Goal: Communication & Community: Ask a question

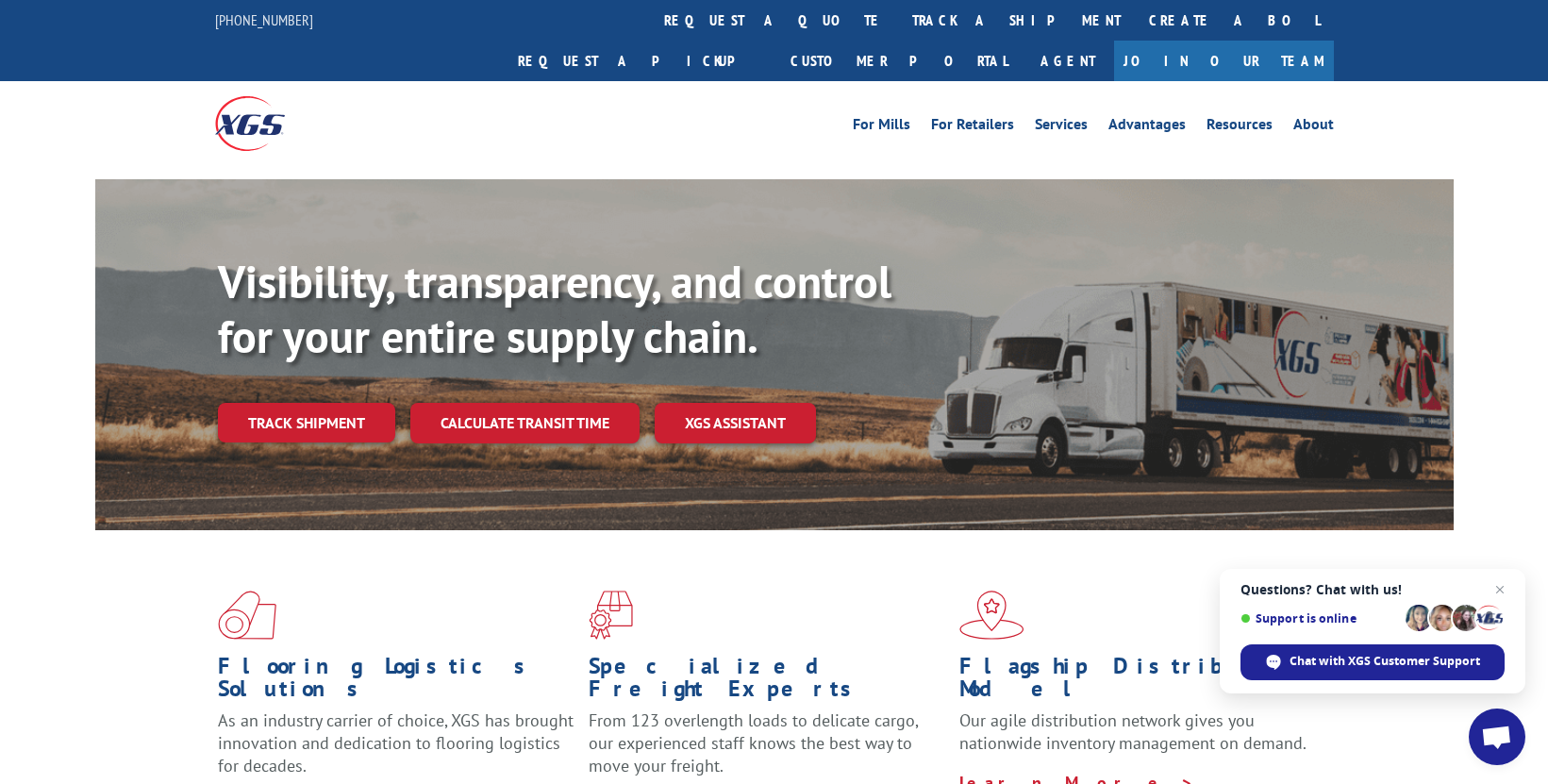
click at [324, 403] on link "Track shipment" at bounding box center [306, 422] width 177 height 40
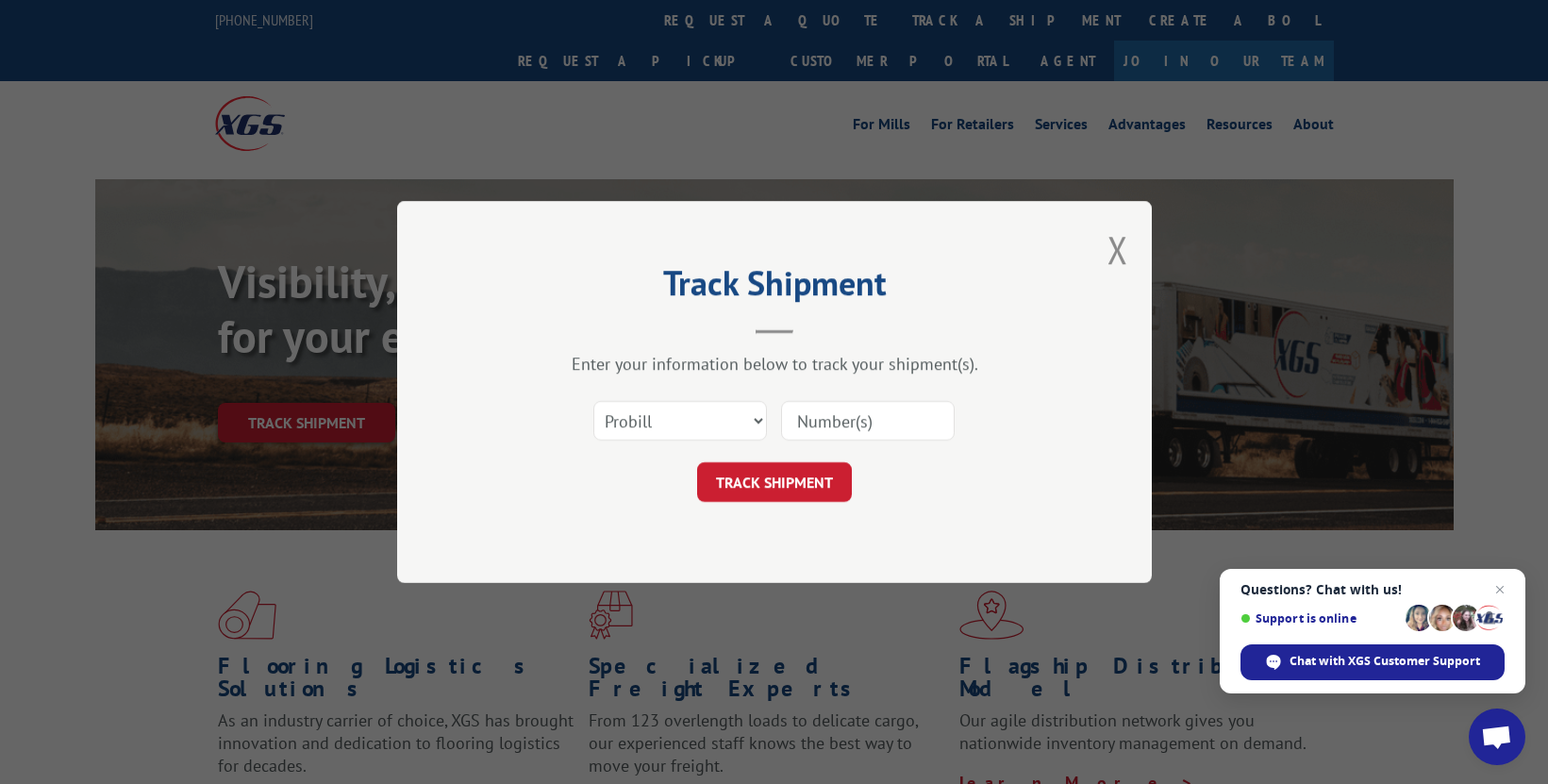
click at [824, 419] on input at bounding box center [868, 420] width 174 height 40
paste input "17009382"
type input "17009382"
drag, startPoint x: 783, startPoint y: 481, endPoint x: 827, endPoint y: 487, distance: 44.4
click at [784, 481] on button "TRACK SHIPMENT" at bounding box center [774, 482] width 155 height 40
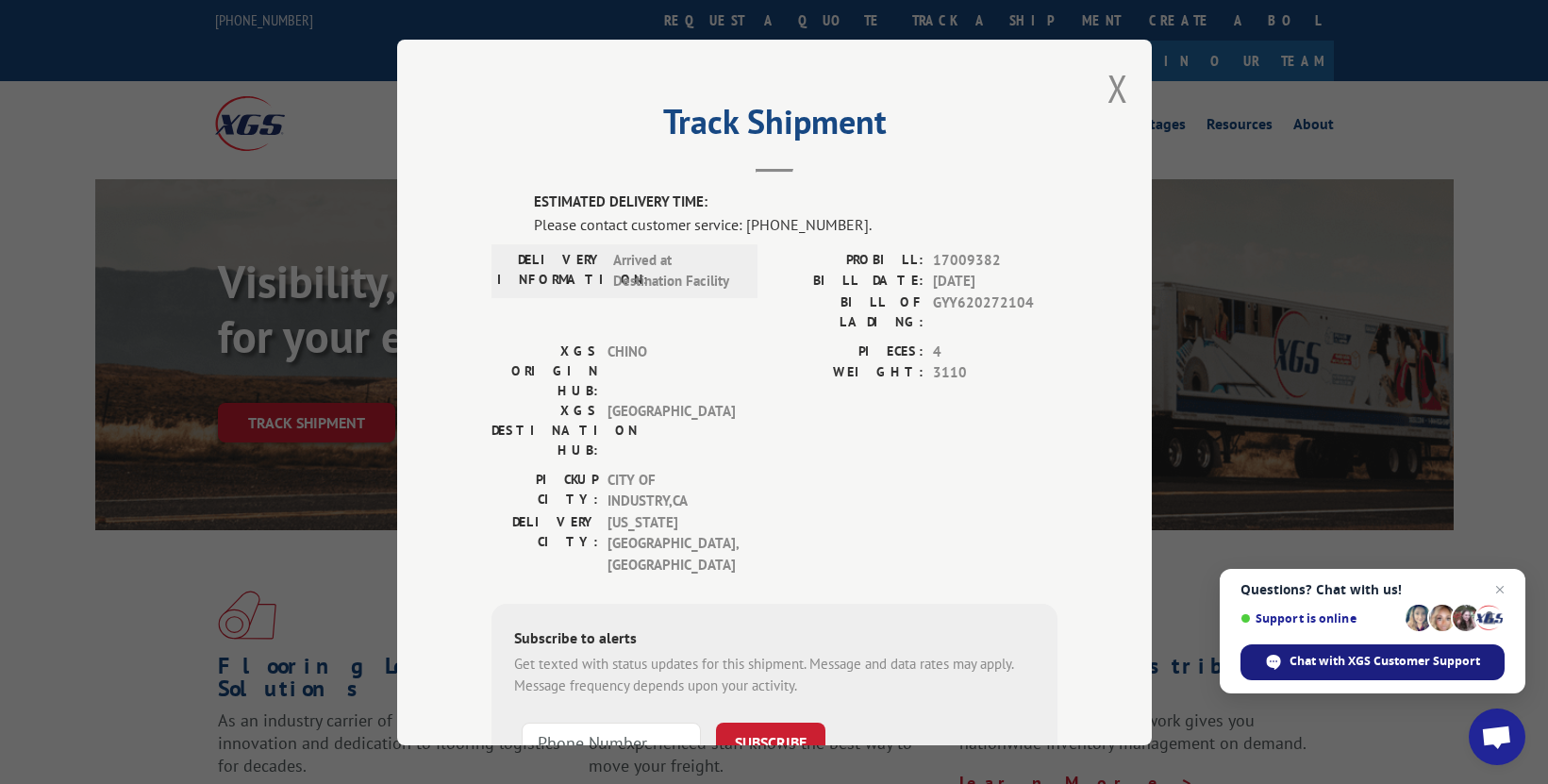
click at [1359, 667] on span "Chat with XGS Customer Support" at bounding box center [1385, 661] width 191 height 17
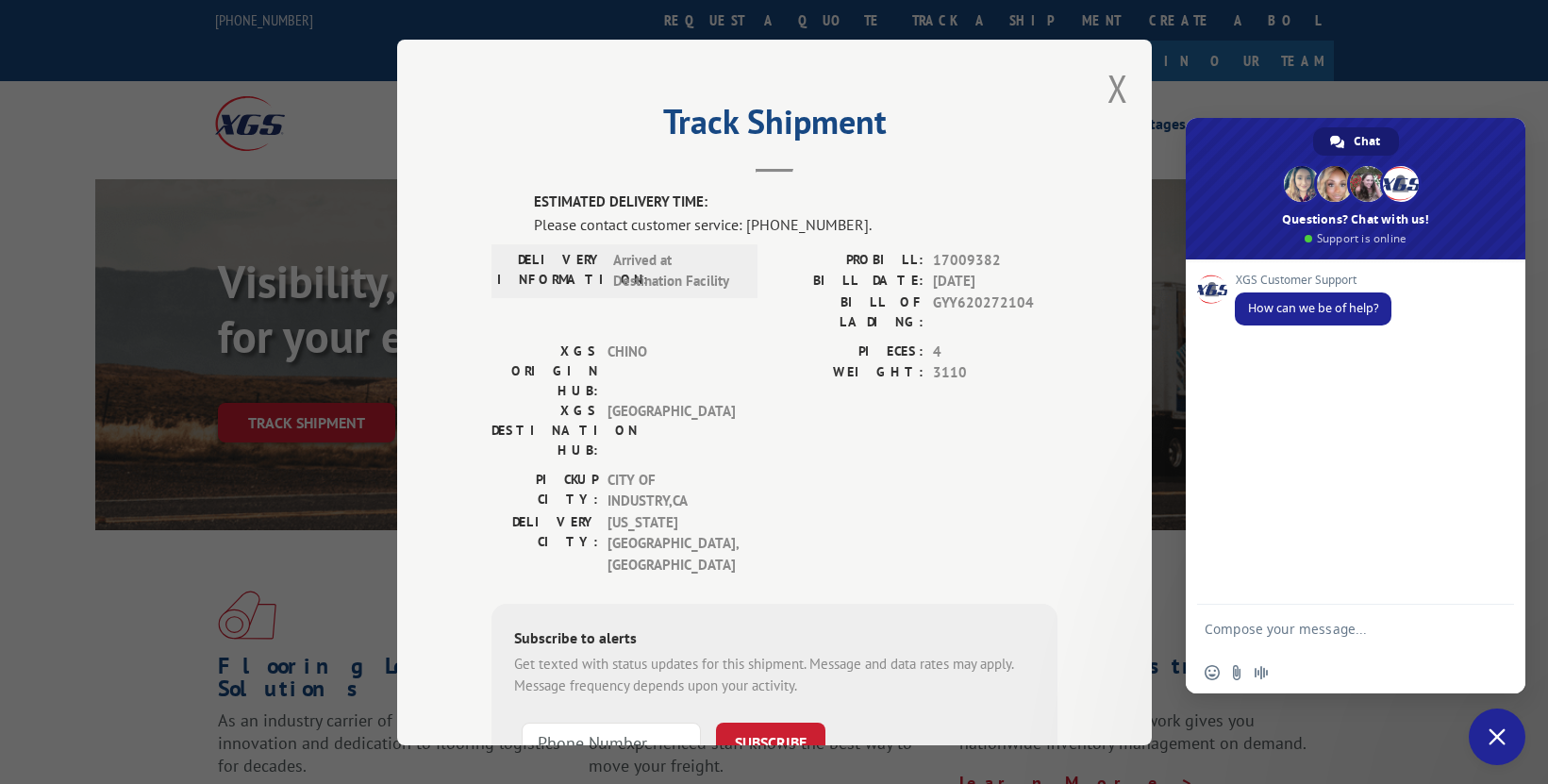
click at [1354, 658] on div "Insert an emoji Send a file Audio message" at bounding box center [1355, 673] width 339 height 41
type textarea "please advise delivery date for pro # 17009382"
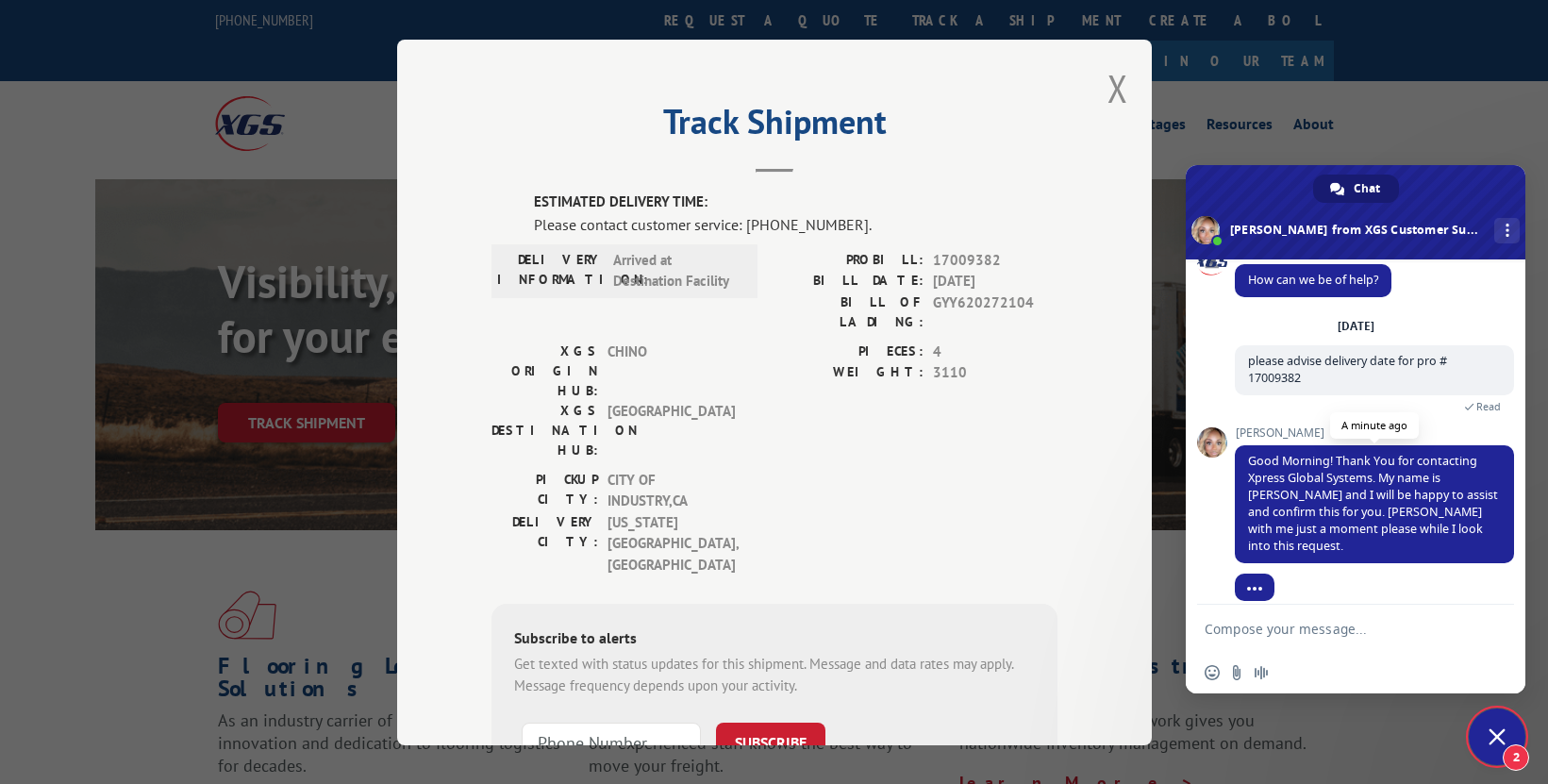
scroll to position [29, 0]
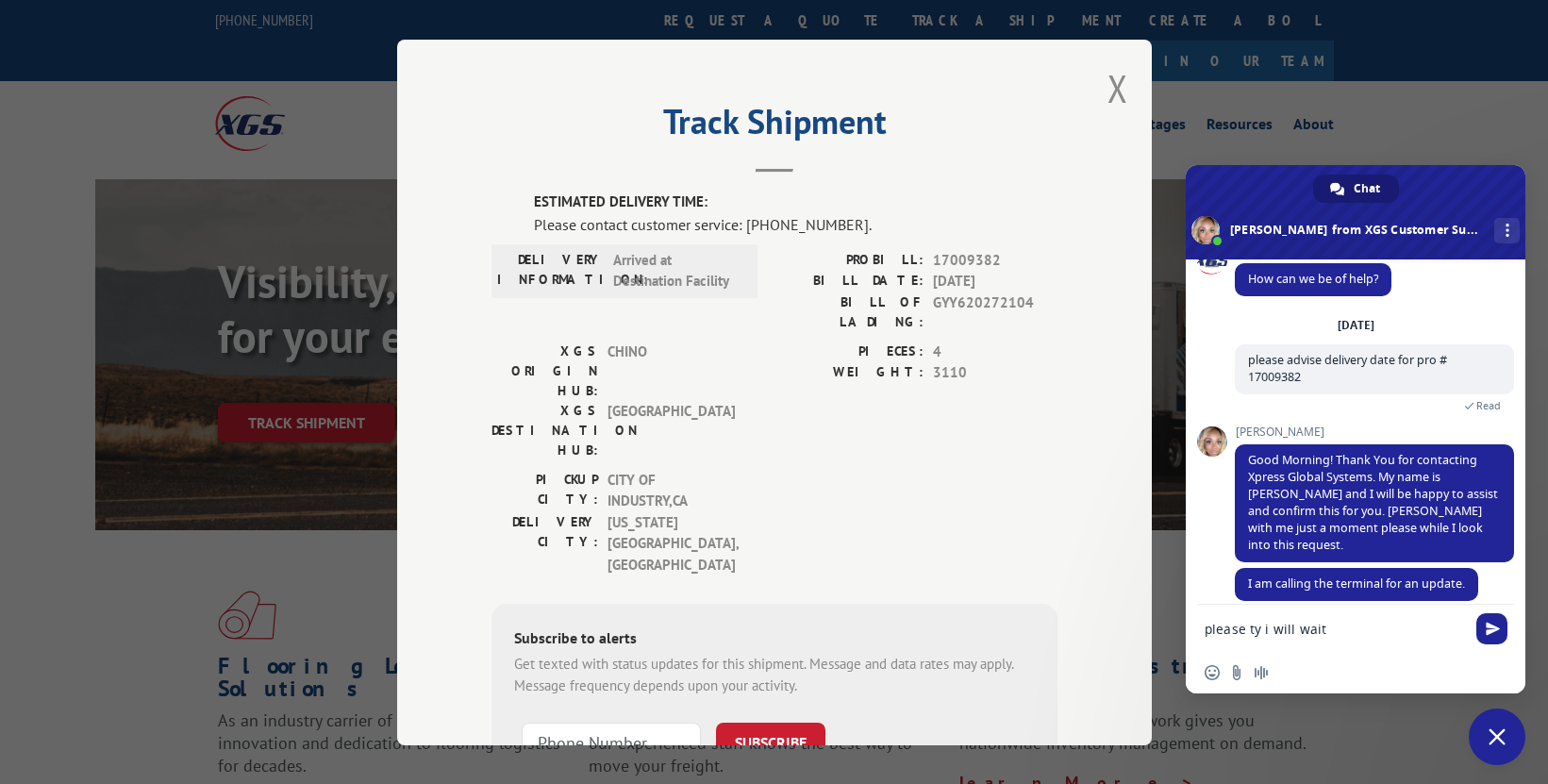
type textarea "please ty i will wait"
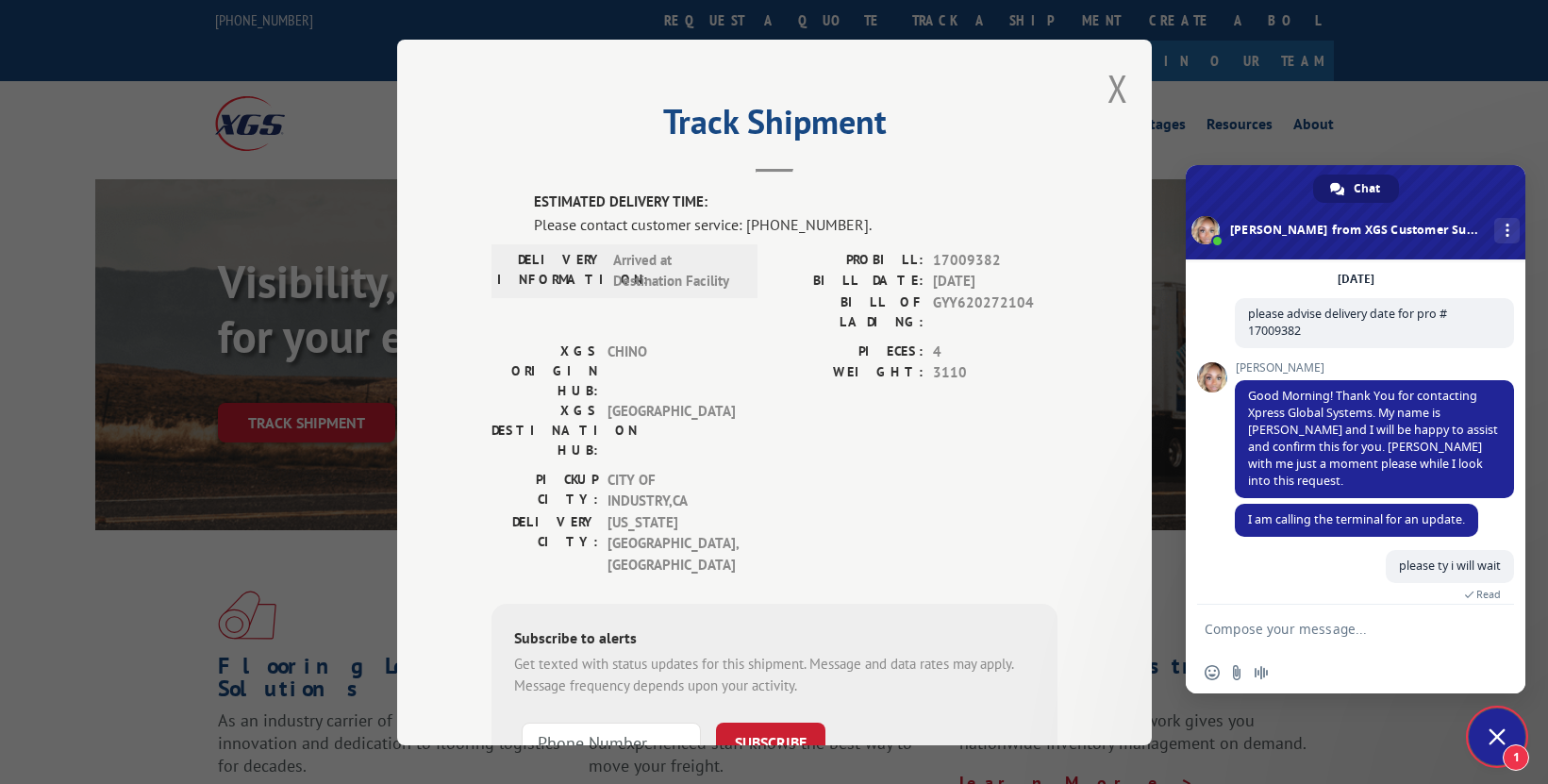
scroll to position [157, 0]
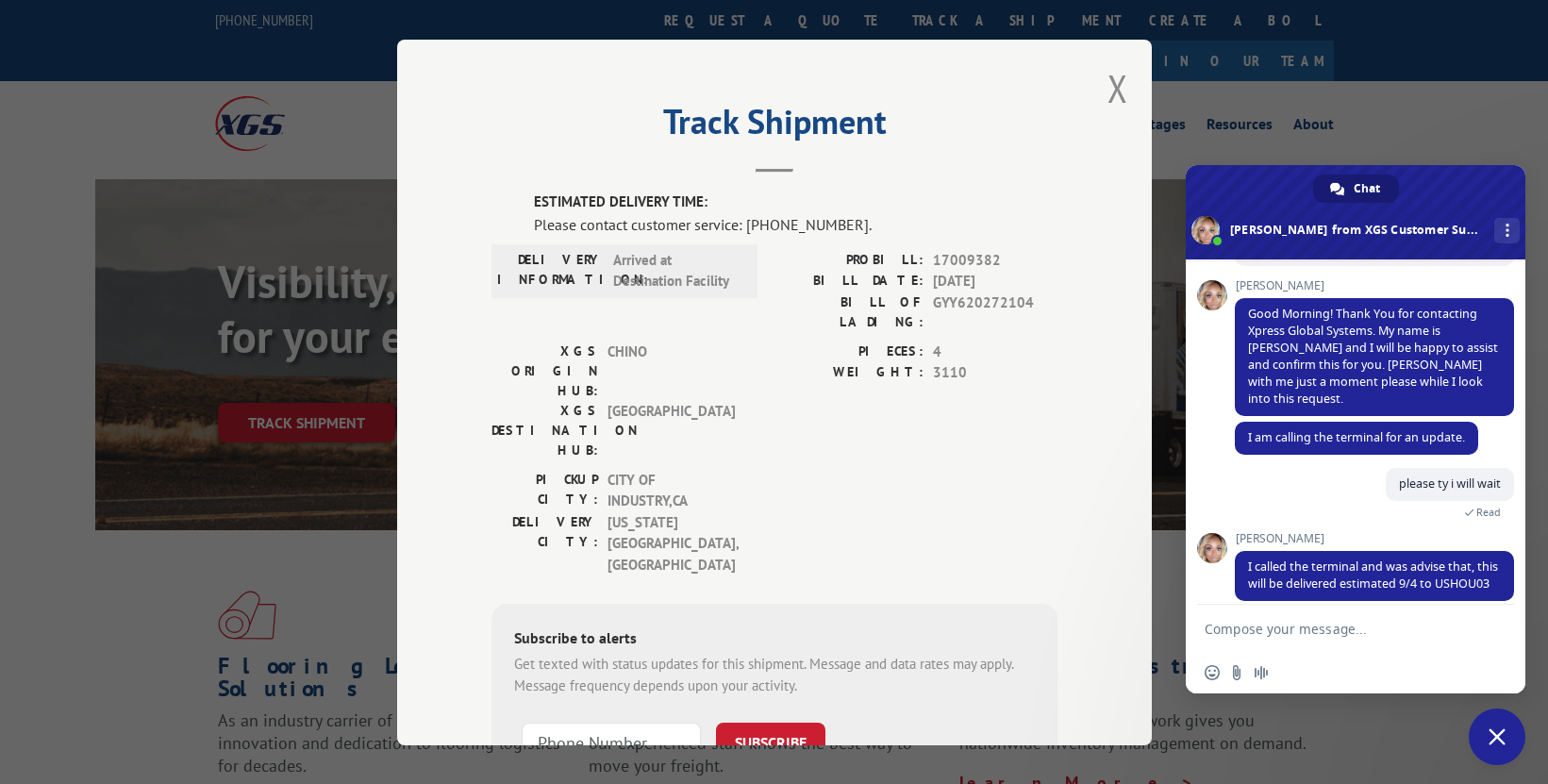
click at [1363, 642] on textarea "Compose your message..." at bounding box center [1337, 629] width 264 height 47
type textarea "ty!"
click at [1504, 633] on span "Send" at bounding box center [1492, 629] width 31 height 31
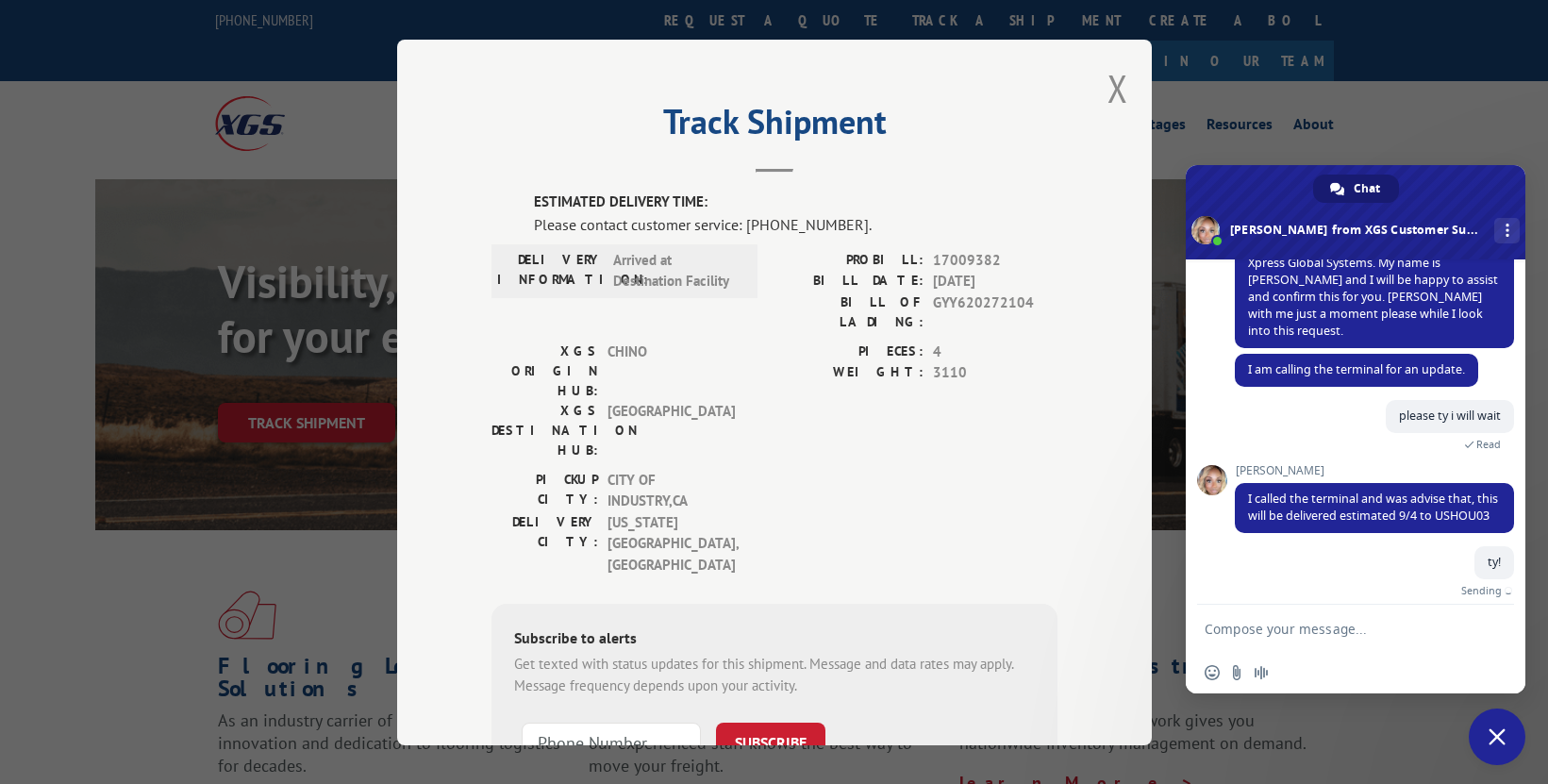
scroll to position [203, 0]
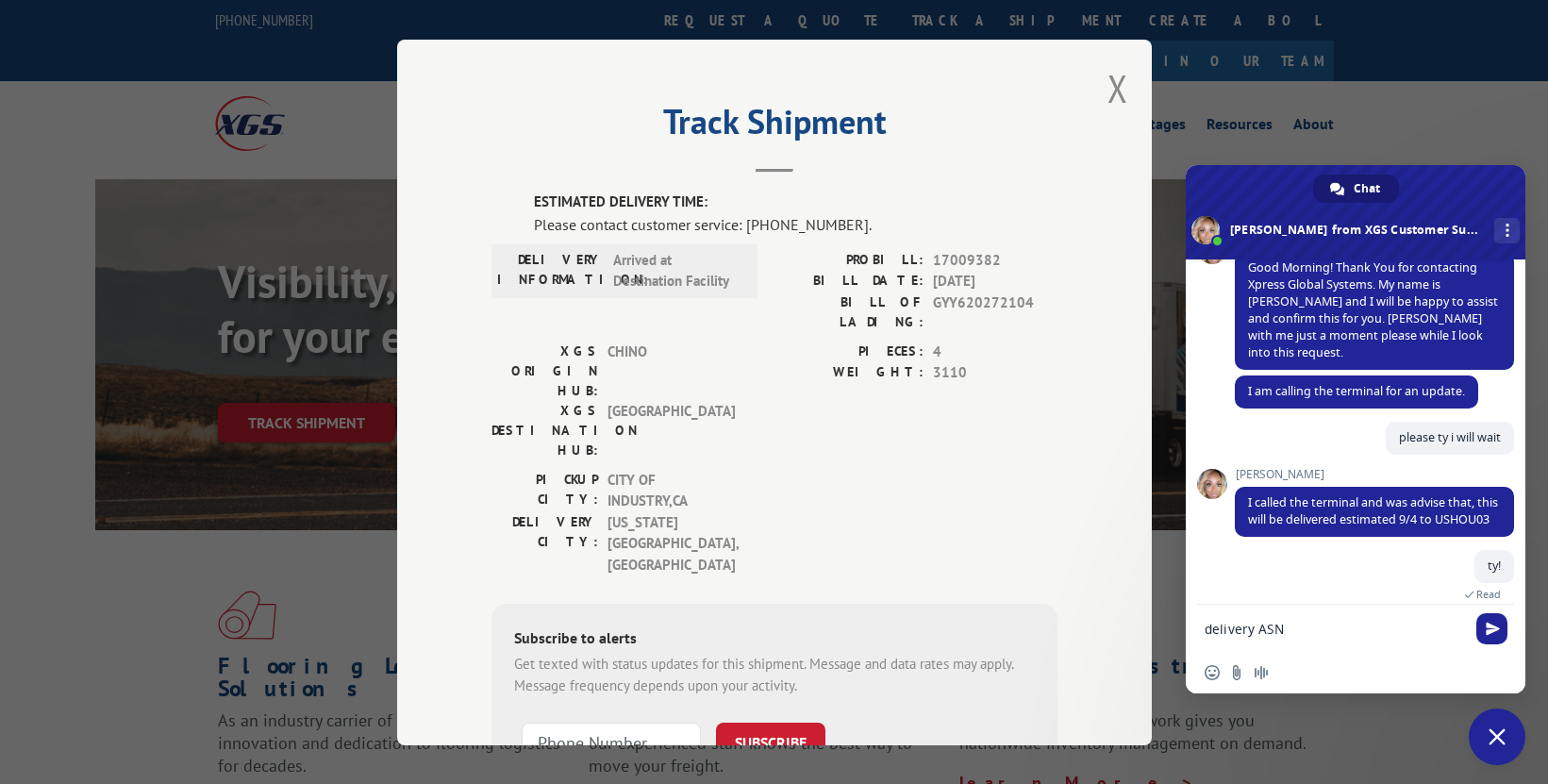
paste textarea "RVJ75665-56-250715-0003 RVJ75665-56-250715-0004 RVJ75665-56-250715-0005"
type textarea "delivery ASN RVJ75665-56-250715-0003 RVJ75665-56-250715-0004 RVJ75665-56-250715…"
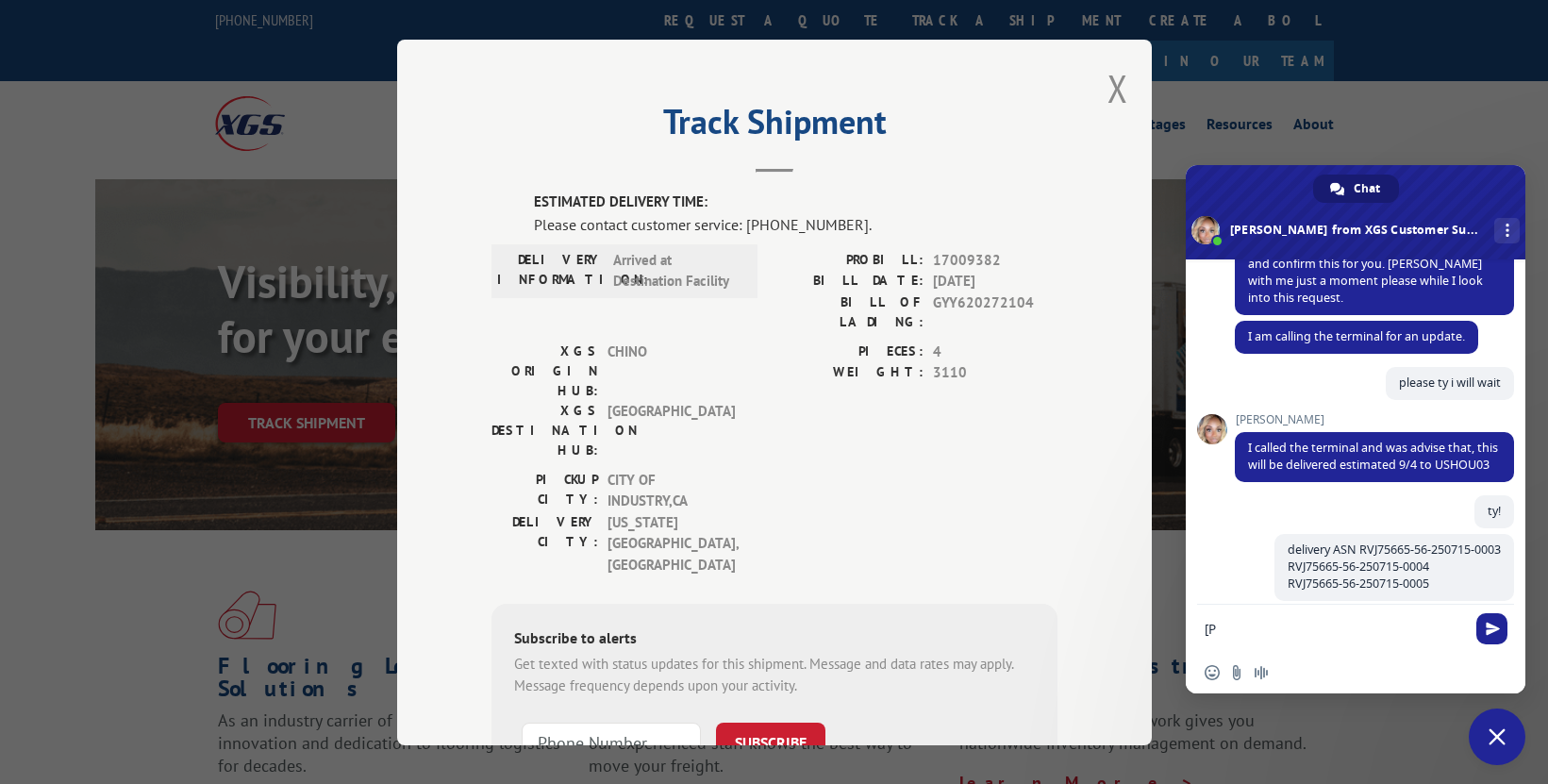
scroll to position [277, 0]
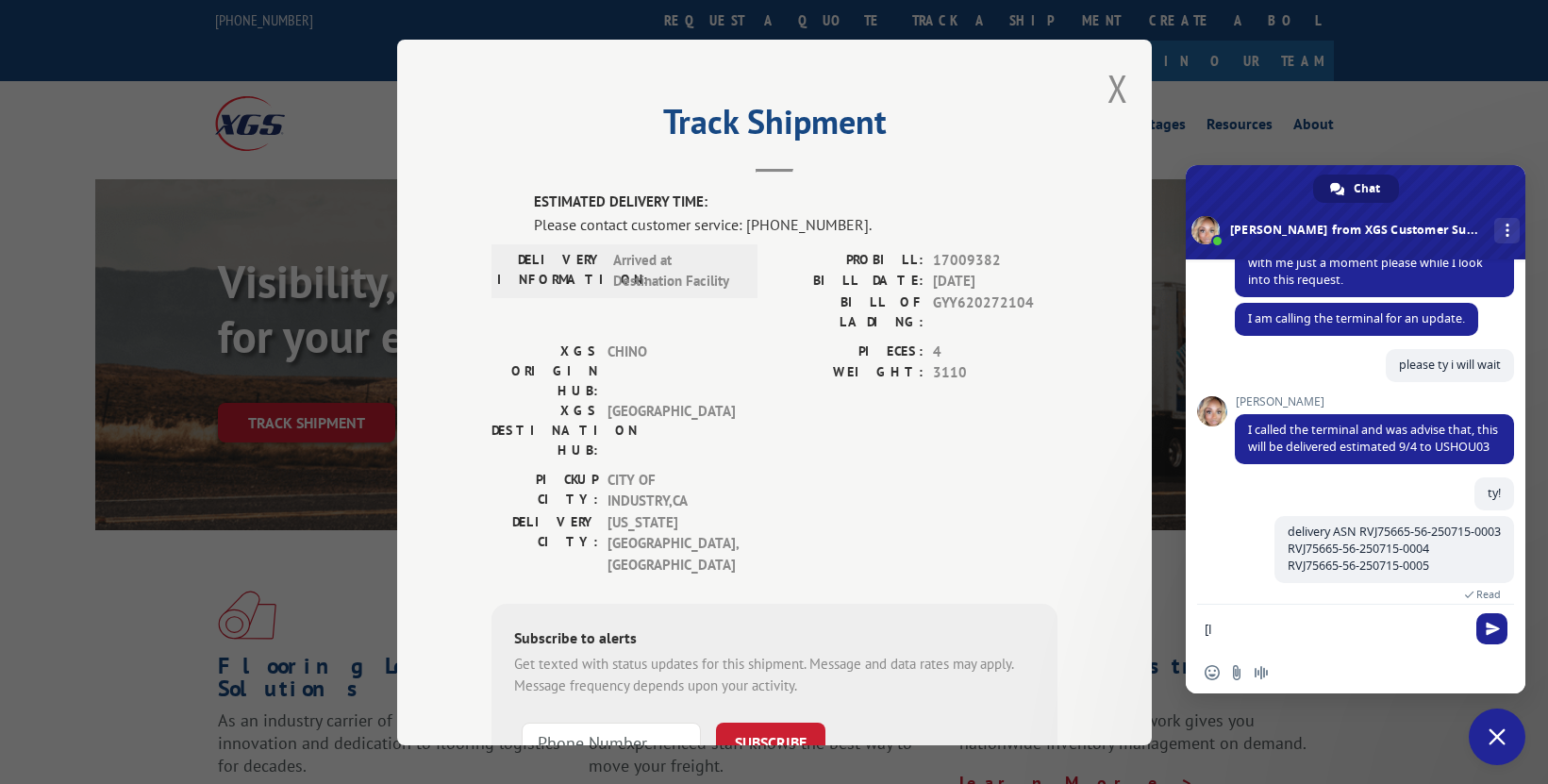
type textarea "["
click at [1299, 634] on textarea "please give to" at bounding box center [1337, 629] width 264 height 47
type textarea "please give to local terminal"
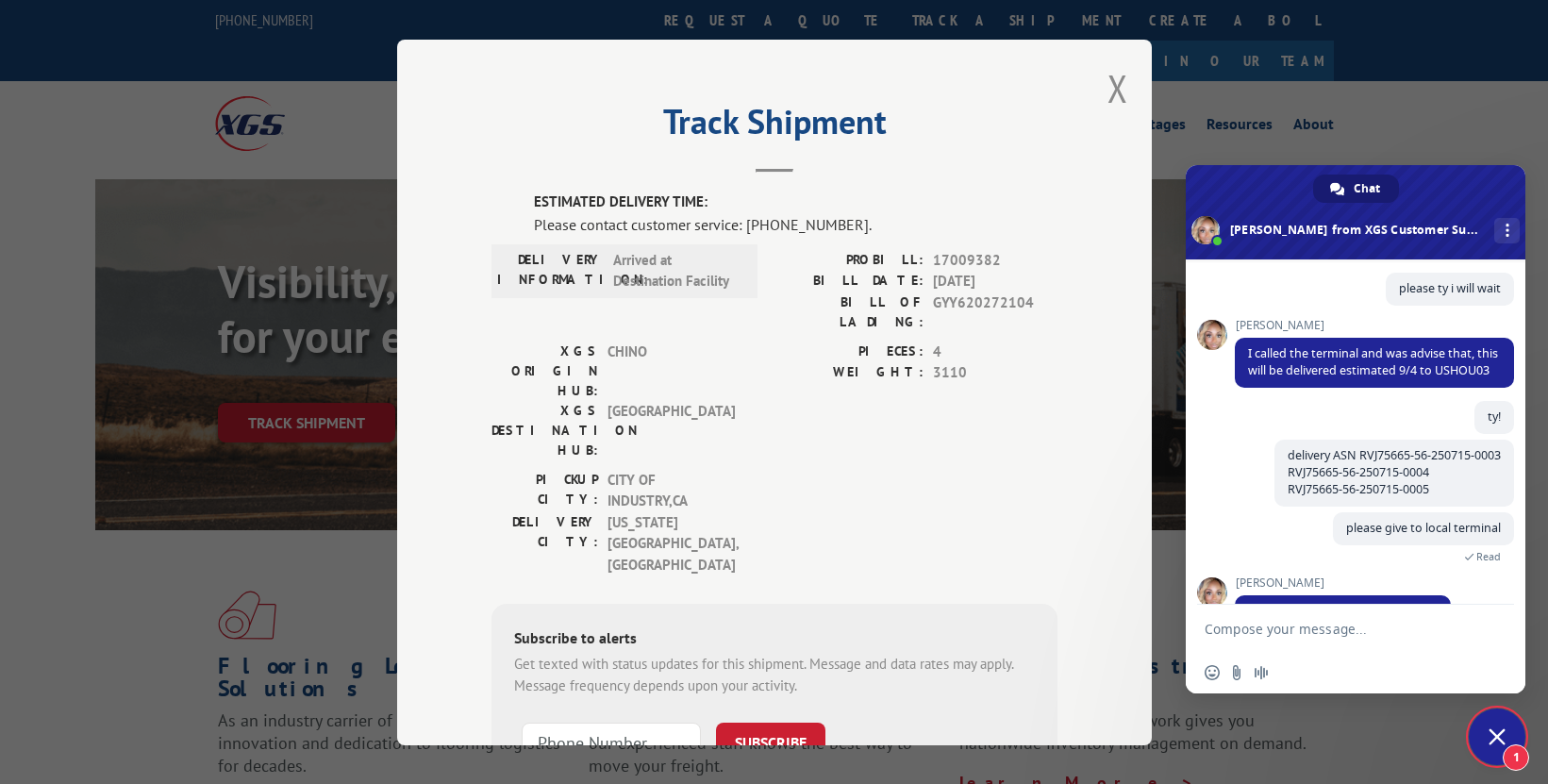
scroll to position [380, 0]
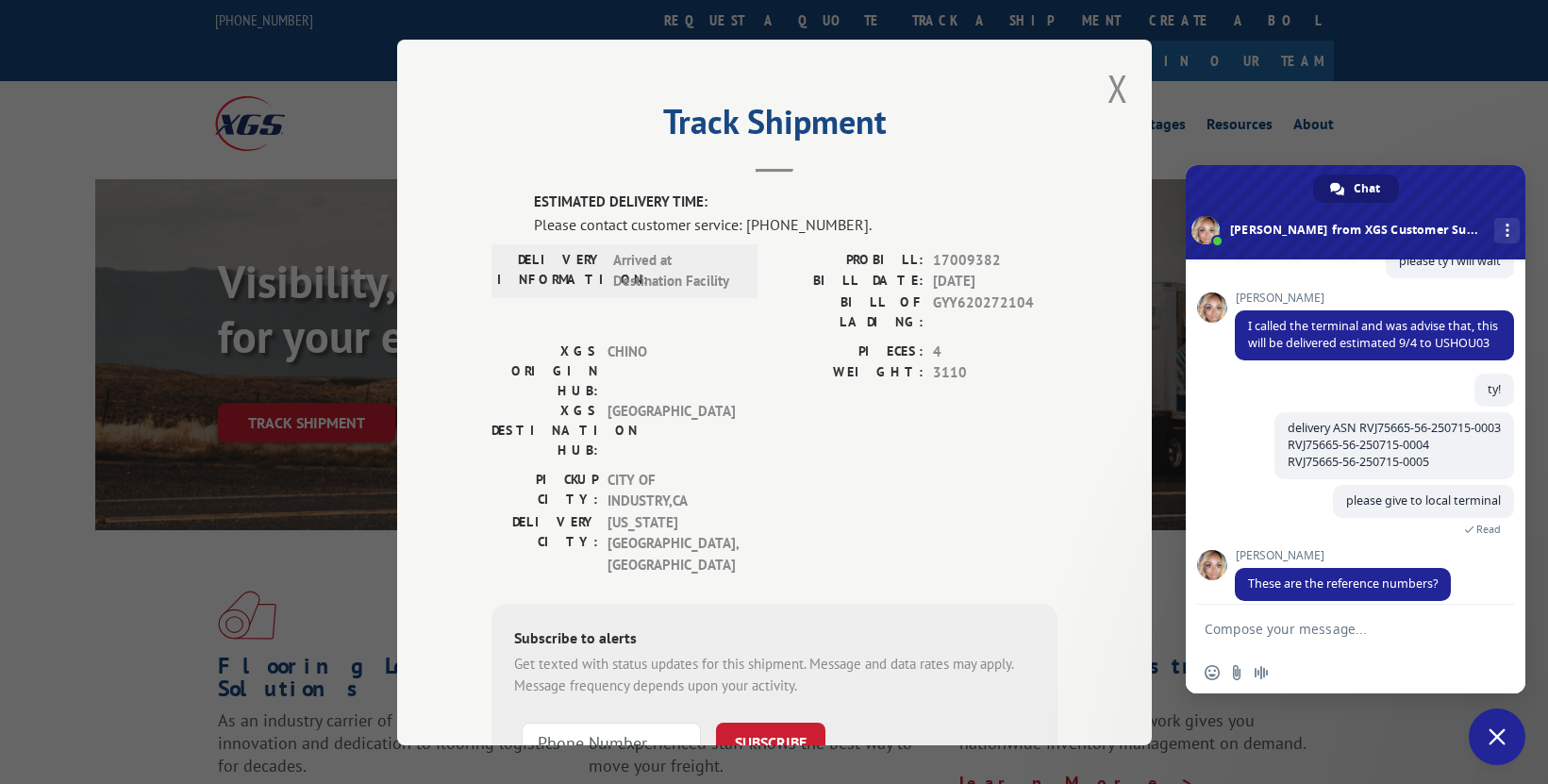
click at [1390, 634] on textarea "Compose your message..." at bounding box center [1337, 629] width 264 height 47
type textarea "yes for delivery"
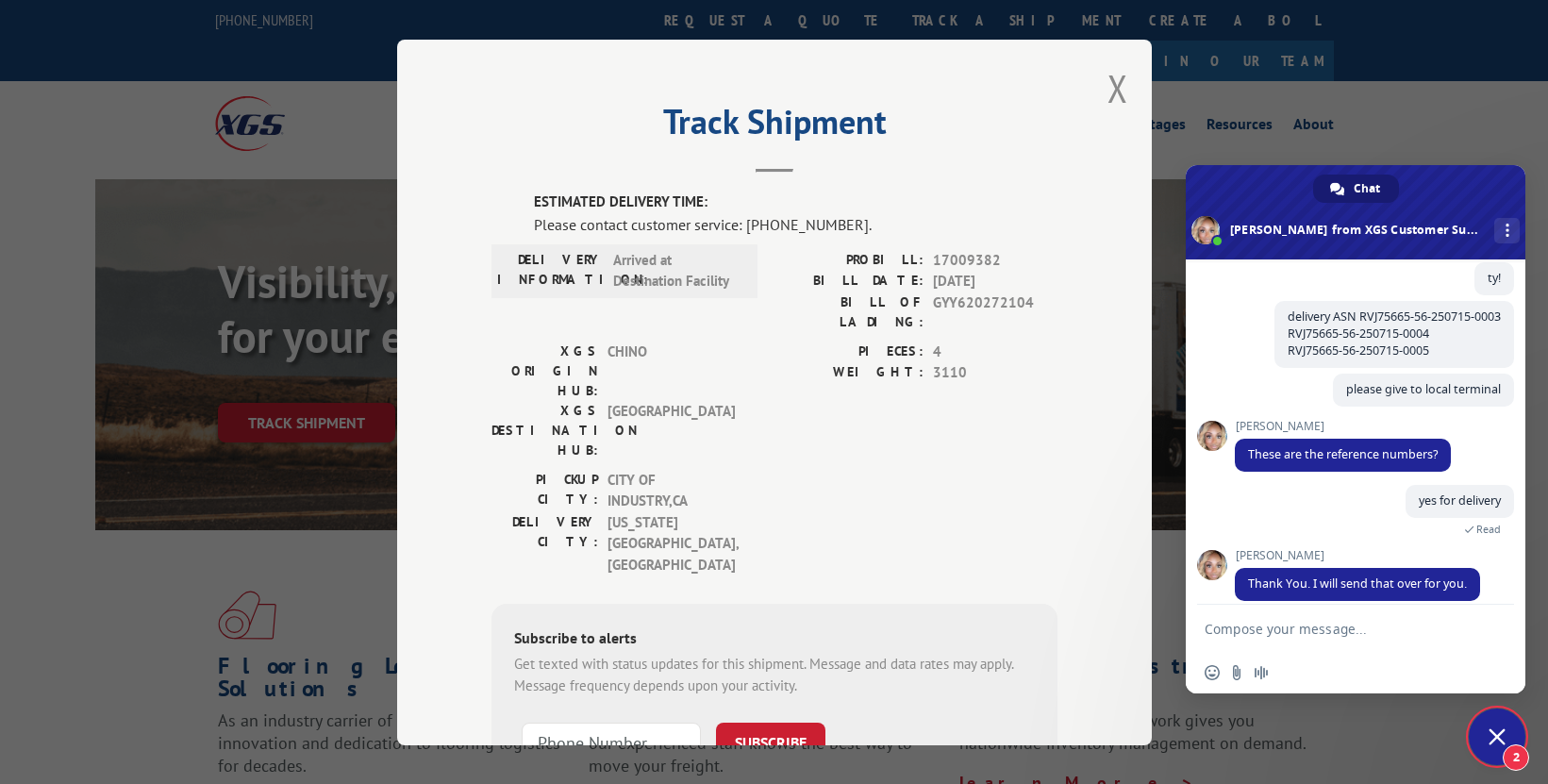
scroll to position [655, 0]
